Goal: Find specific page/section: Find specific page/section

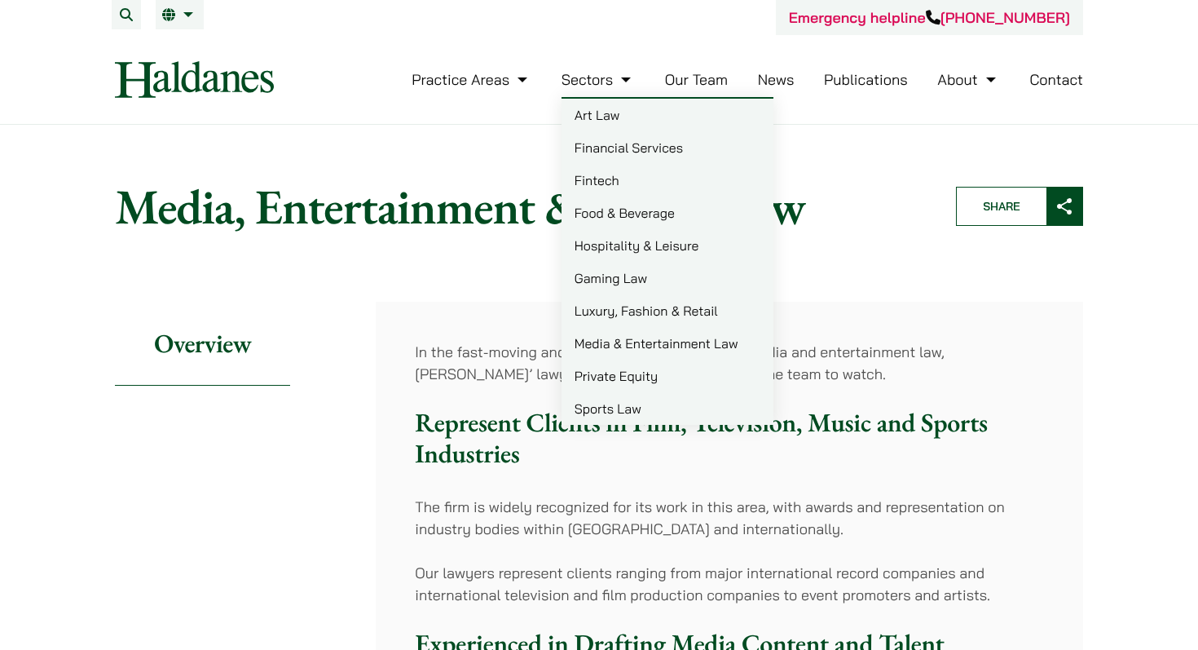
click at [692, 76] on link "Our Team" at bounding box center [696, 79] width 63 height 19
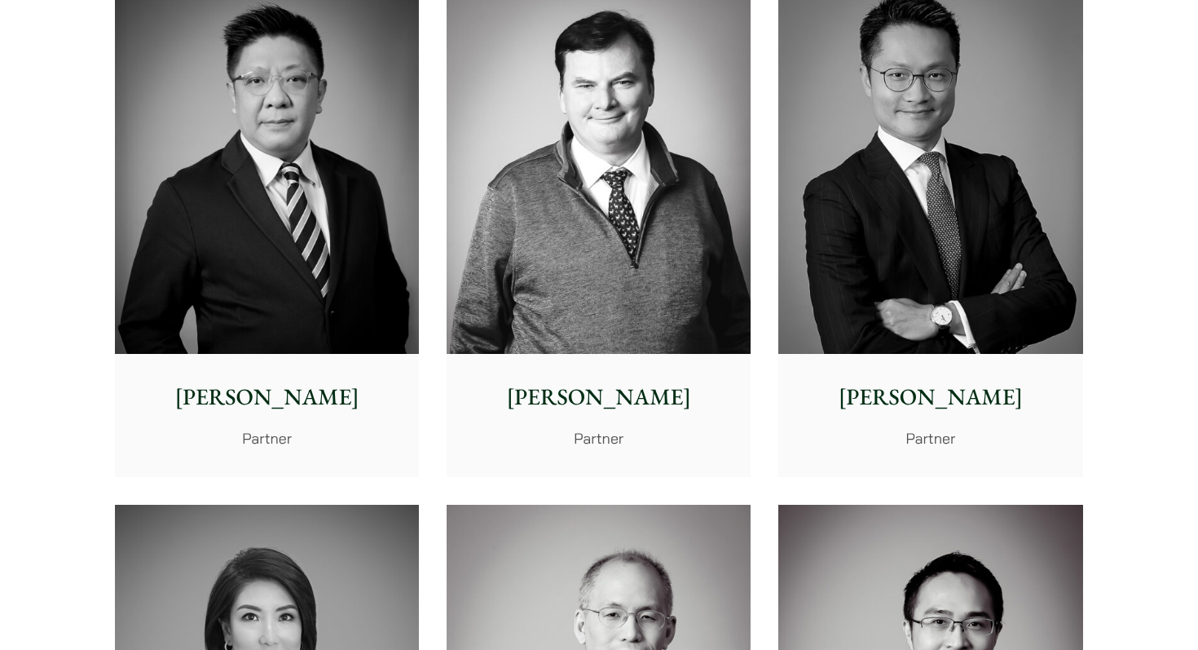
scroll to position [1029, 0]
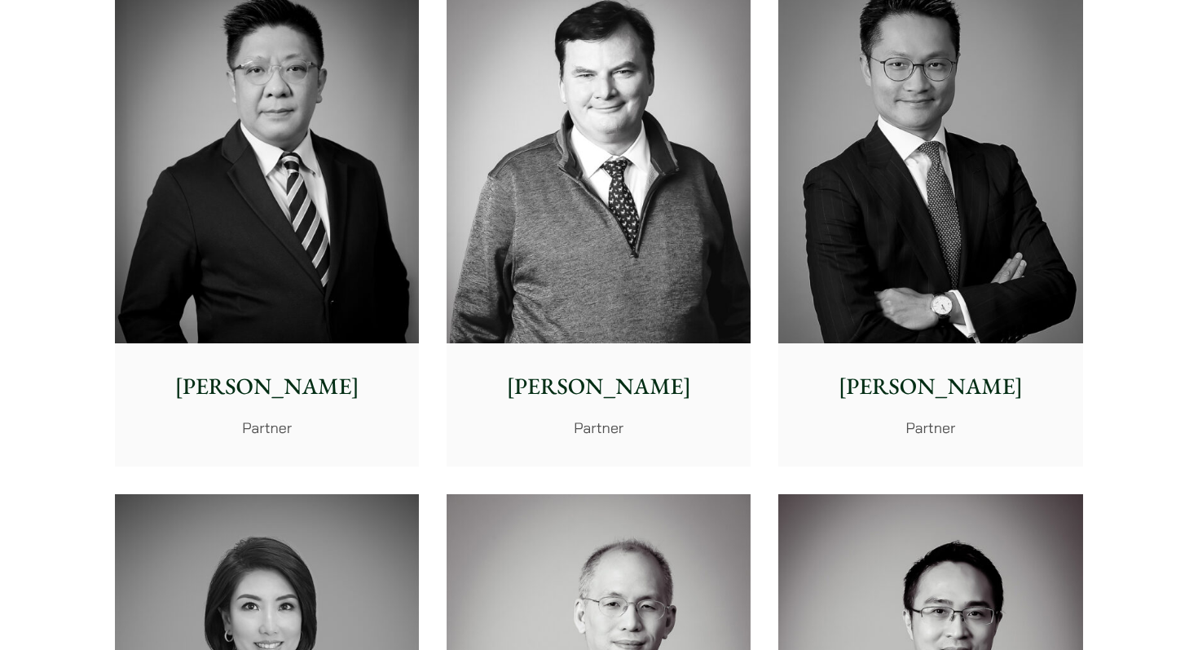
click at [600, 293] on img at bounding box center [599, 153] width 304 height 381
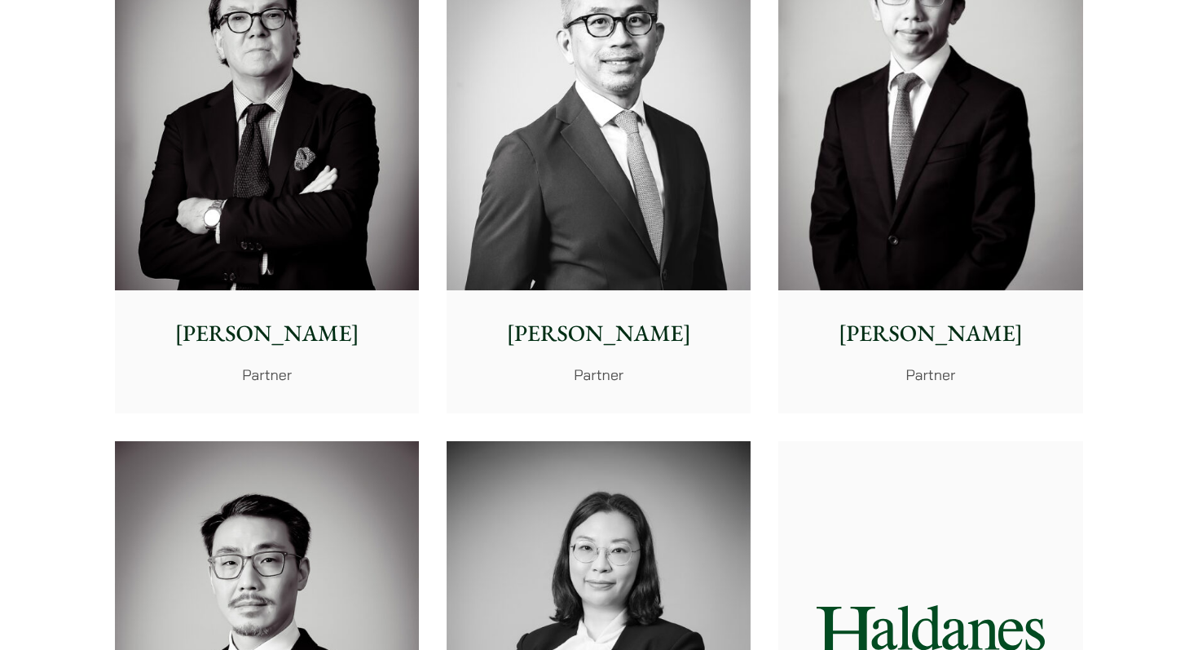
scroll to position [2147, 0]
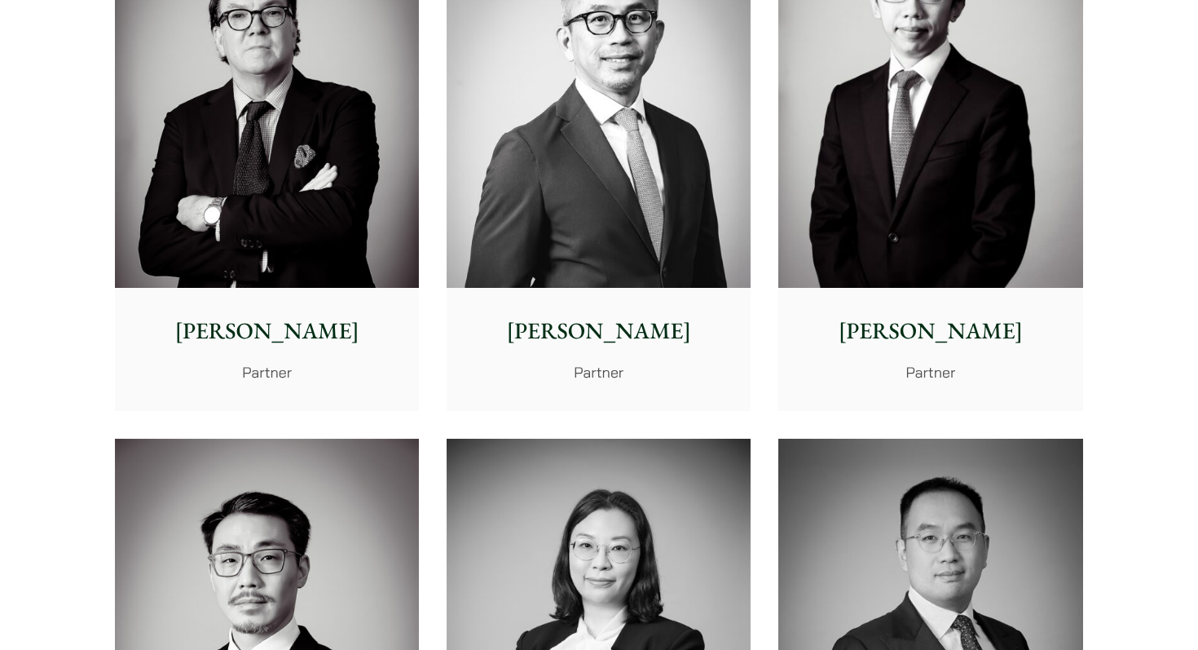
click at [566, 228] on img at bounding box center [599, 98] width 304 height 381
click at [571, 206] on img at bounding box center [599, 98] width 304 height 381
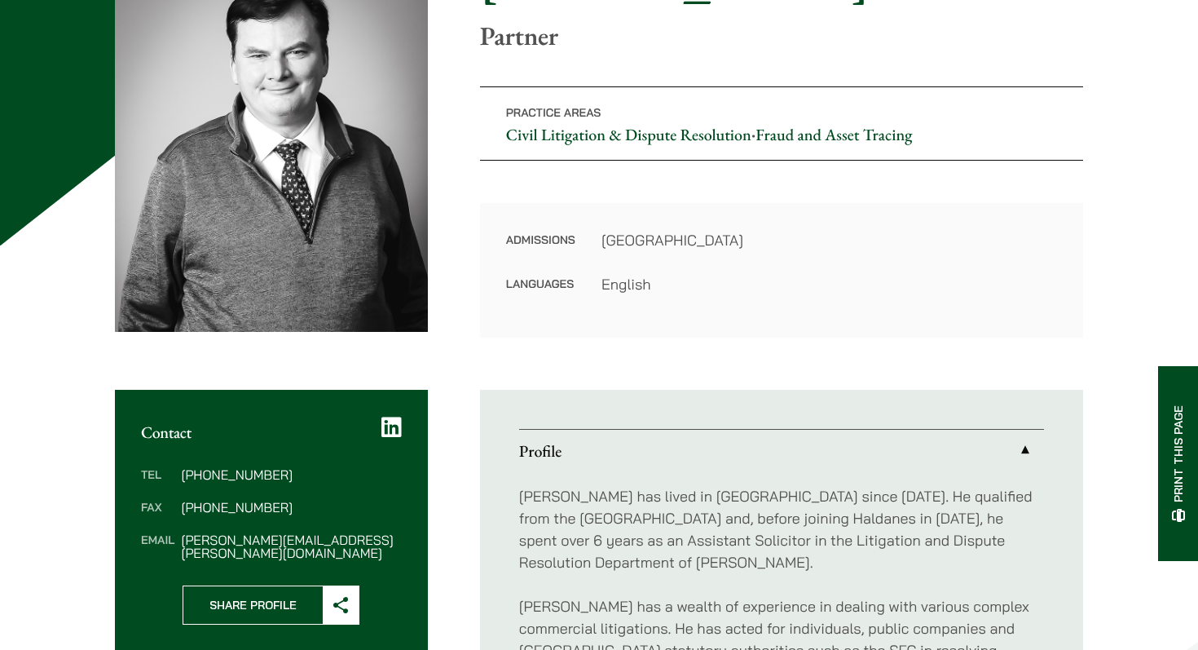
scroll to position [394, 0]
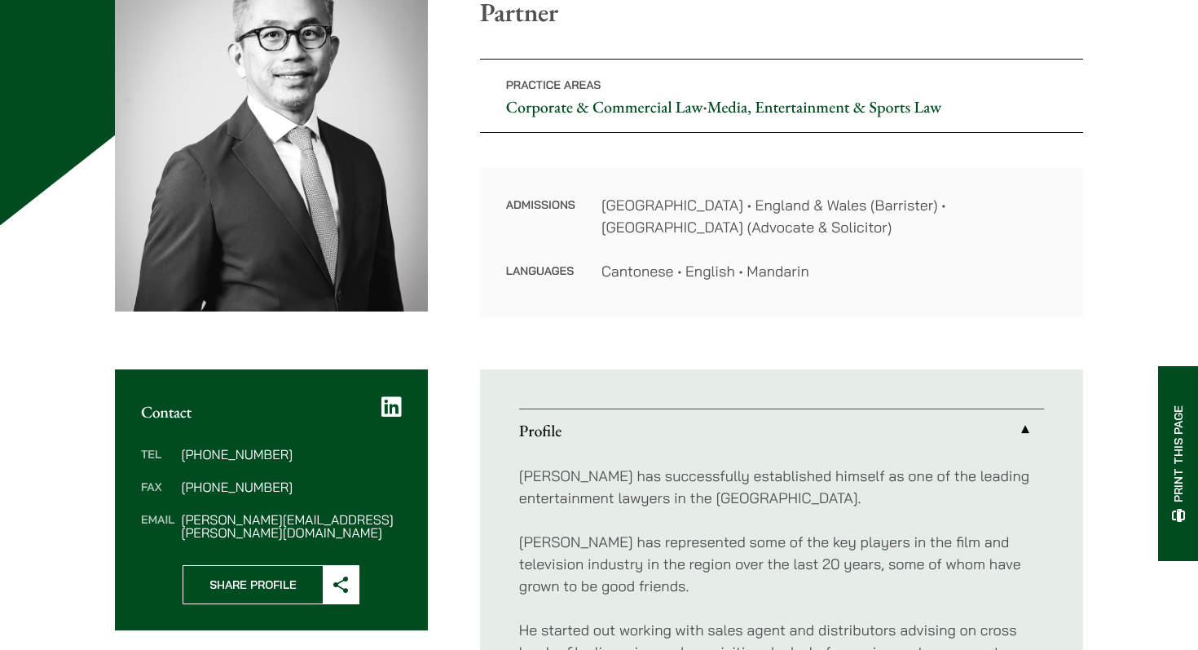
scroll to position [256, 0]
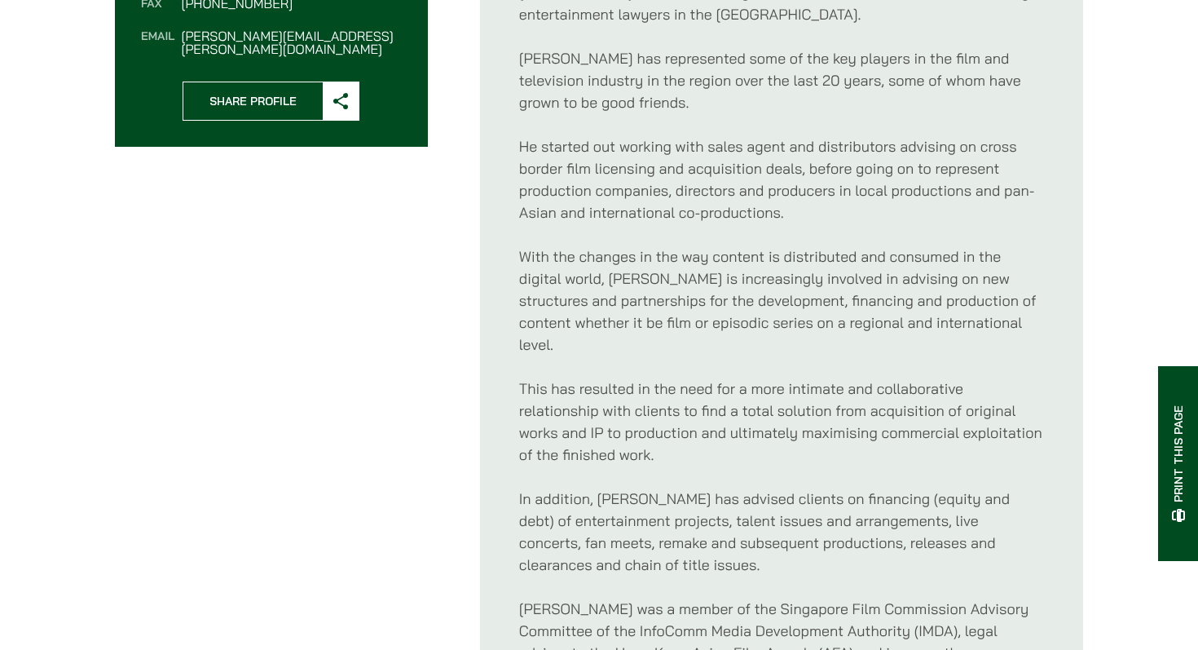
scroll to position [741, 0]
